Goal: Task Accomplishment & Management: Use online tool/utility

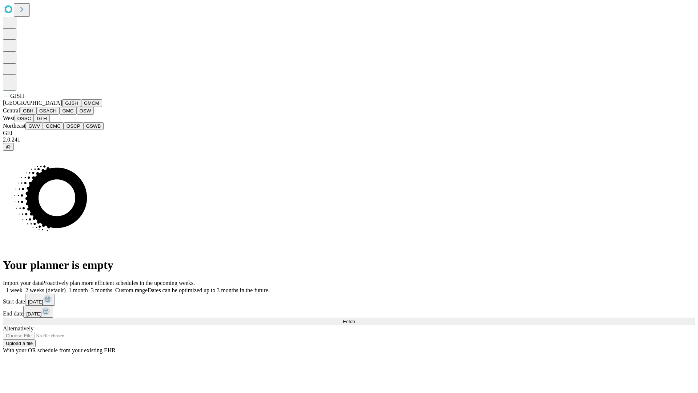
click at [62, 107] on button "GJSH" at bounding box center [71, 103] width 19 height 8
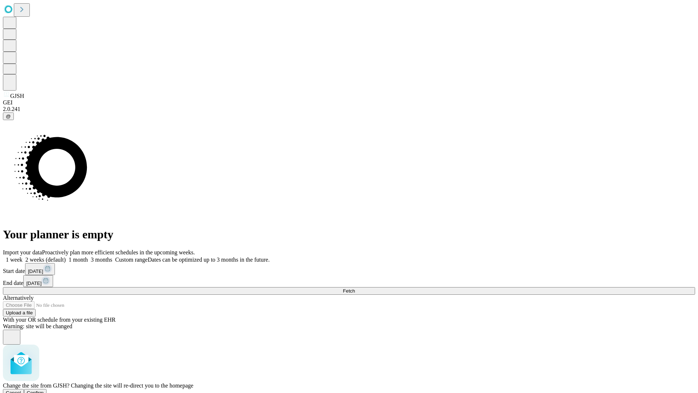
click at [44, 390] on span "Confirm" at bounding box center [35, 392] width 17 height 5
click at [23, 256] on label "1 week" at bounding box center [13, 259] width 20 height 6
click at [355, 288] on span "Fetch" at bounding box center [349, 290] width 12 height 5
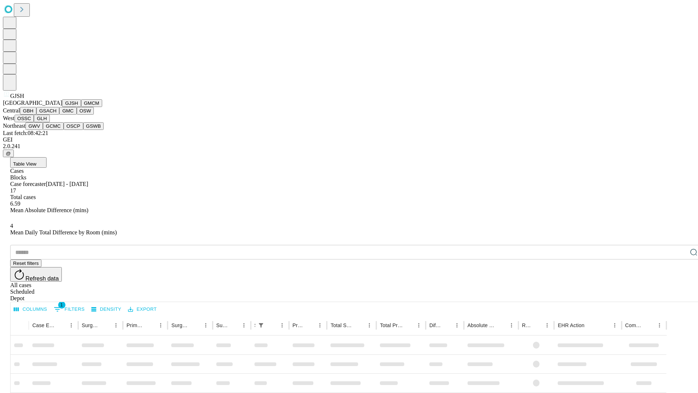
click at [81, 107] on button "GMCM" at bounding box center [91, 103] width 21 height 8
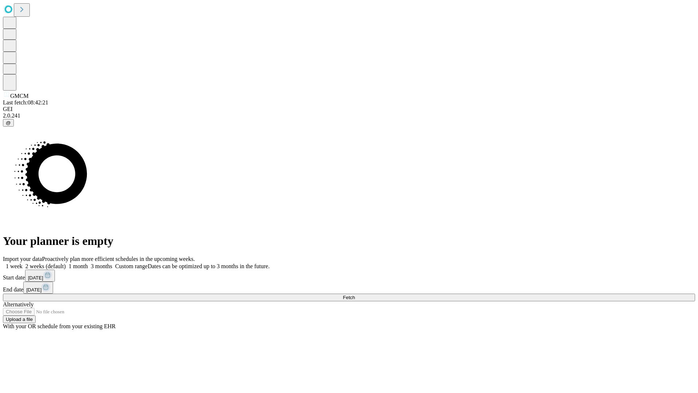
click at [355, 294] on span "Fetch" at bounding box center [349, 296] width 12 height 5
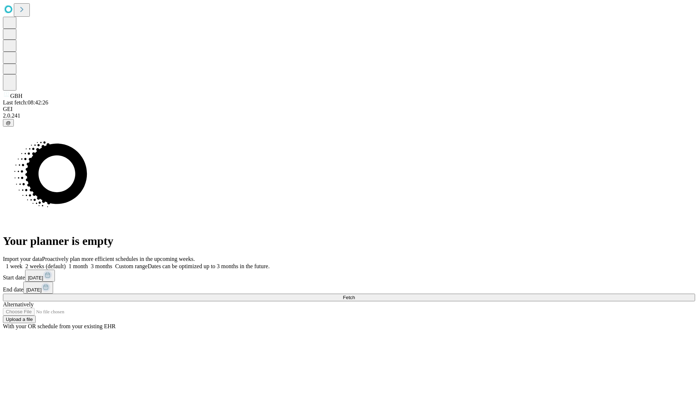
click at [23, 263] on label "1 week" at bounding box center [13, 266] width 20 height 6
click at [355, 294] on span "Fetch" at bounding box center [349, 296] width 12 height 5
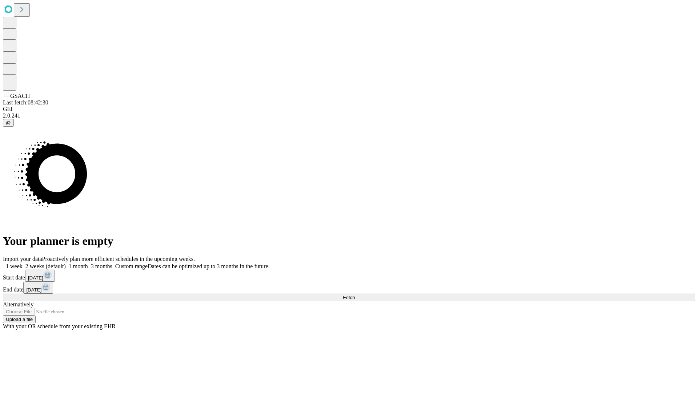
click at [23, 263] on label "1 week" at bounding box center [13, 266] width 20 height 6
click at [355, 294] on span "Fetch" at bounding box center [349, 296] width 12 height 5
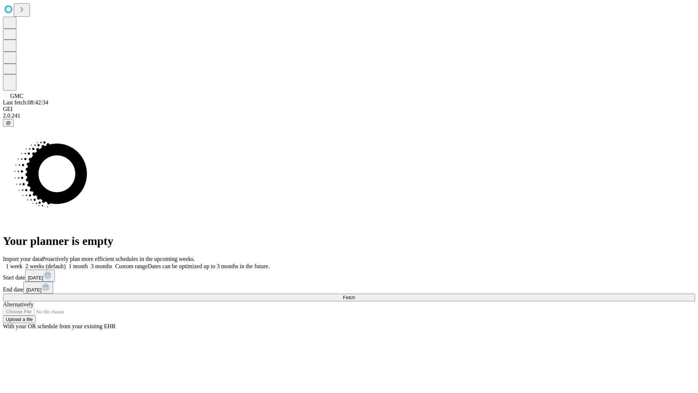
click at [23, 263] on label "1 week" at bounding box center [13, 266] width 20 height 6
click at [355, 294] on span "Fetch" at bounding box center [349, 296] width 12 height 5
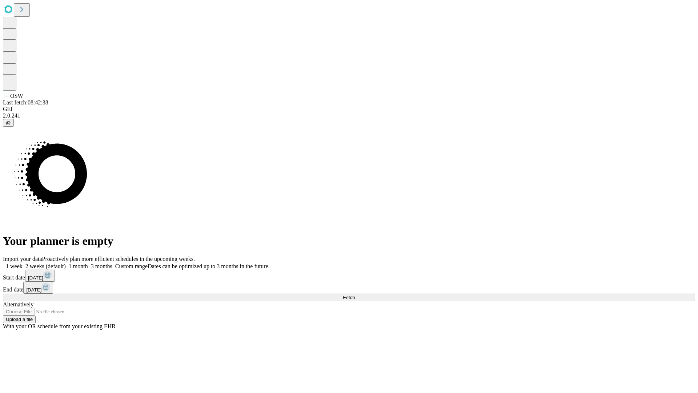
click at [23, 263] on label "1 week" at bounding box center [13, 266] width 20 height 6
click at [355, 294] on span "Fetch" at bounding box center [349, 296] width 12 height 5
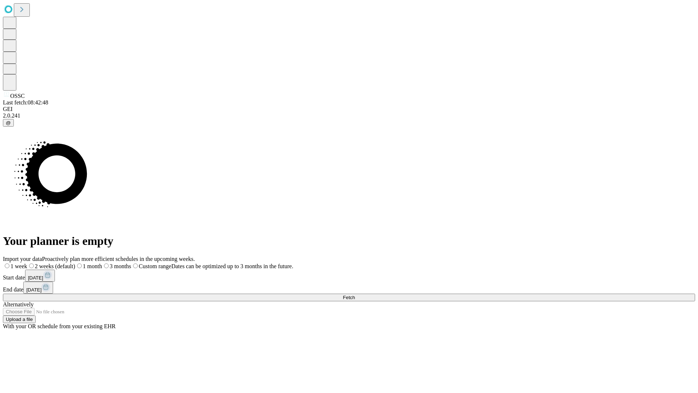
click at [27, 263] on label "1 week" at bounding box center [15, 266] width 24 height 6
click at [355, 294] on span "Fetch" at bounding box center [349, 296] width 12 height 5
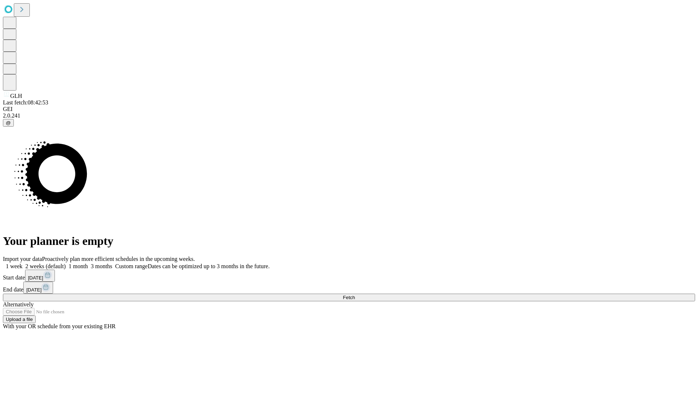
click at [355, 294] on span "Fetch" at bounding box center [349, 296] width 12 height 5
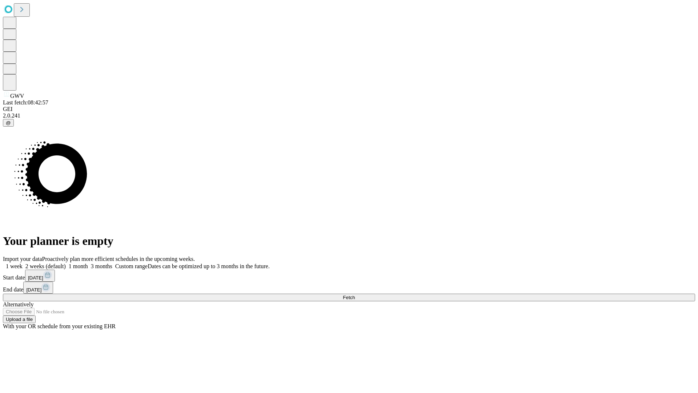
click at [23, 263] on label "1 week" at bounding box center [13, 266] width 20 height 6
click at [355, 294] on span "Fetch" at bounding box center [349, 296] width 12 height 5
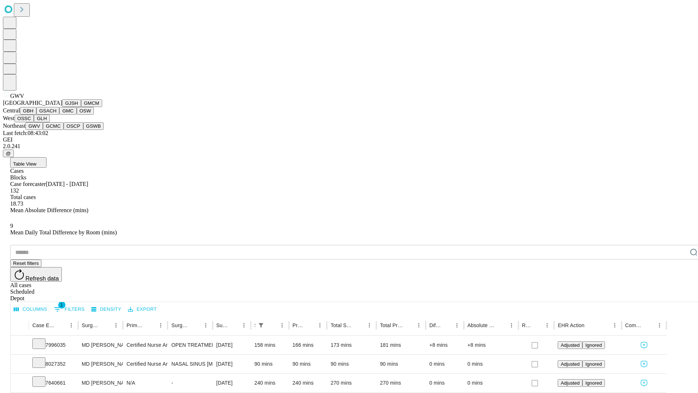
click at [56, 130] on button "GCMC" at bounding box center [53, 126] width 21 height 8
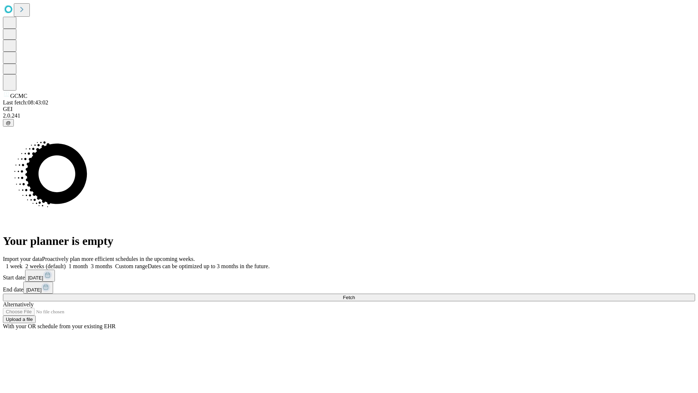
click at [23, 263] on label "1 week" at bounding box center [13, 266] width 20 height 6
click at [355, 294] on span "Fetch" at bounding box center [349, 296] width 12 height 5
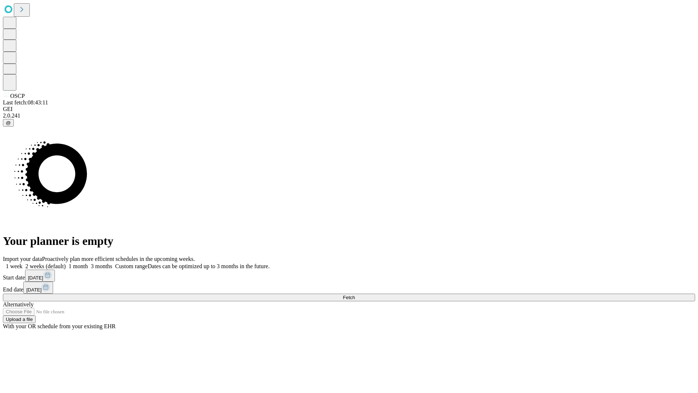
click at [23, 263] on label "1 week" at bounding box center [13, 266] width 20 height 6
click at [355, 294] on span "Fetch" at bounding box center [349, 296] width 12 height 5
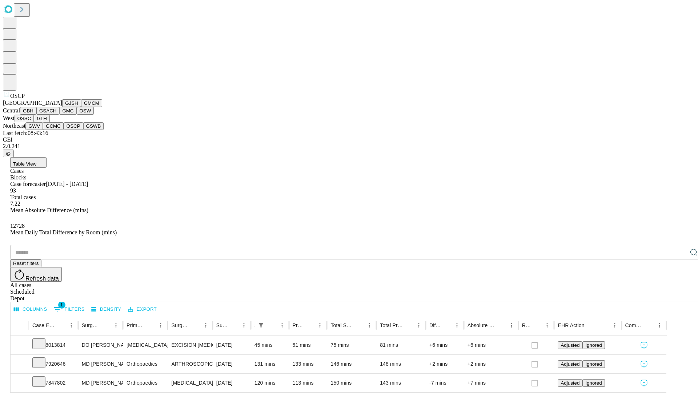
click at [83, 130] on button "GSWB" at bounding box center [93, 126] width 21 height 8
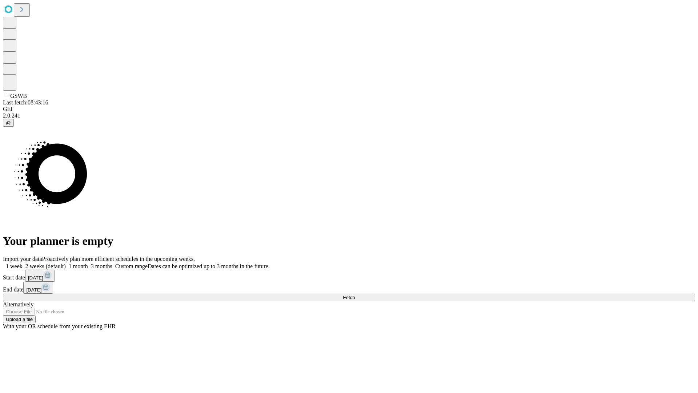
click at [23, 263] on label "1 week" at bounding box center [13, 266] width 20 height 6
click at [355, 294] on span "Fetch" at bounding box center [349, 296] width 12 height 5
